Goal: Information Seeking & Learning: Learn about a topic

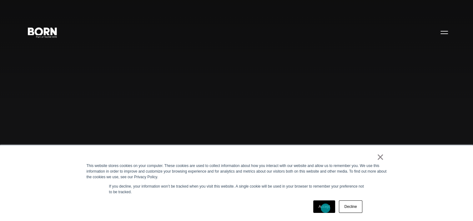
click at [325, 208] on link "Accept" at bounding box center [324, 207] width 22 height 12
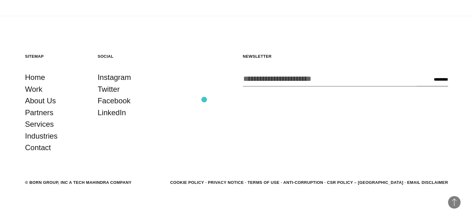
scroll to position [1658, 0]
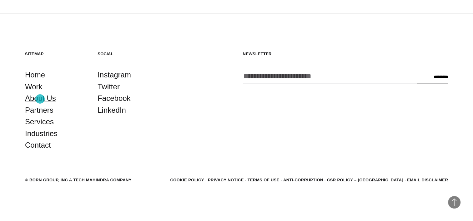
click at [40, 99] on link "About Us" at bounding box center [40, 98] width 31 height 12
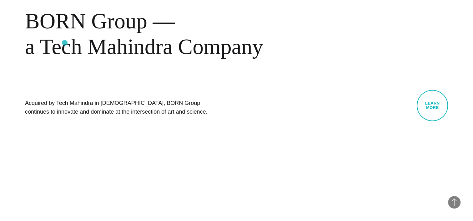
scroll to position [281, 0]
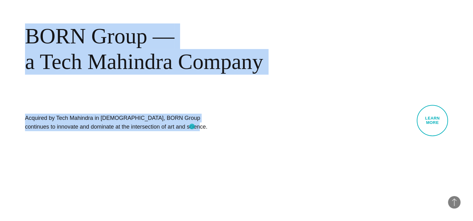
drag, startPoint x: 25, startPoint y: 38, endPoint x: 192, endPoint y: 127, distance: 188.7
click at [192, 127] on div "BORN About Tech Mahindra BORN Group — a Tech Mahindra Company Acquired by Tech …" at bounding box center [236, 50] width 473 height 221
click at [124, 125] on h1 "Acquired by Tech Mahindra in [DEMOGRAPHIC_DATA], BORN Group continues to innova…" at bounding box center [118, 122] width 187 height 17
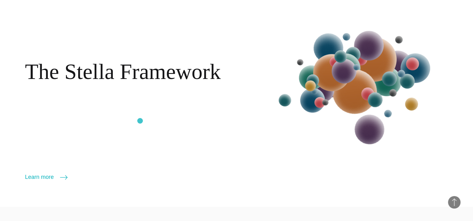
scroll to position [719, 0]
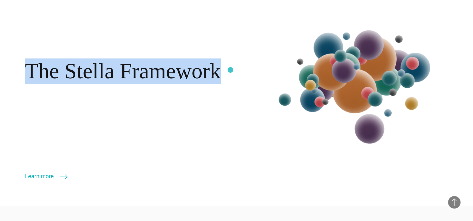
drag, startPoint x: 18, startPoint y: 67, endPoint x: 230, endPoint y: 70, distance: 212.5
click at [230, 70] on div "The Stella Framework Learn more More" at bounding box center [236, 97] width 473 height 217
drag, startPoint x: 230, startPoint y: 70, endPoint x: 207, endPoint y: 72, distance: 23.8
click at [207, 72] on h2 "The Stella Framework" at bounding box center [123, 71] width 196 height 26
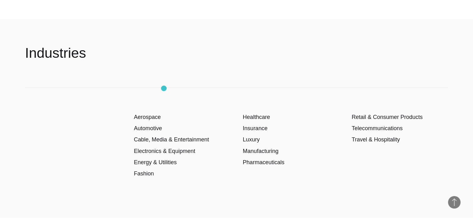
click at [164, 88] on div "Aerospace Automotive Cable, Media & Entertainment Electronics & Equipment Energ…" at bounding box center [236, 153] width 423 height 130
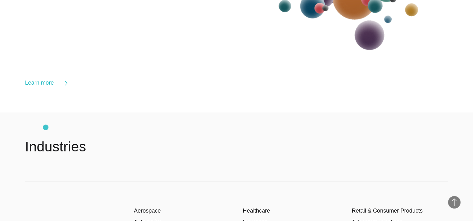
click at [46, 127] on header "Industries" at bounding box center [236, 146] width 423 height 69
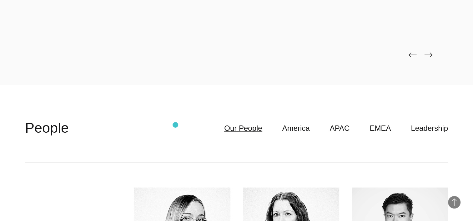
scroll to position [1531, 0]
click at [430, 55] on img at bounding box center [428, 54] width 8 height 5
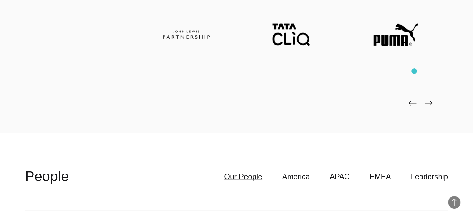
scroll to position [1437, 0]
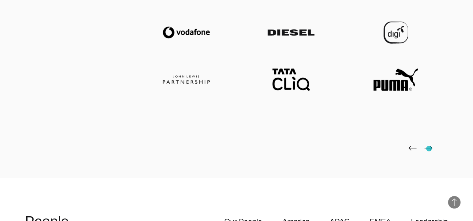
click at [429, 149] on img at bounding box center [428, 148] width 8 height 5
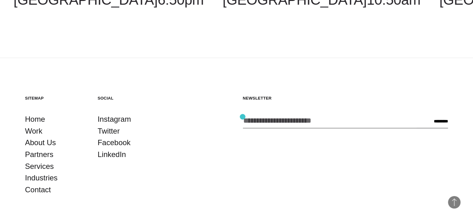
scroll to position [2147, 0]
